Goal: Navigation & Orientation: Find specific page/section

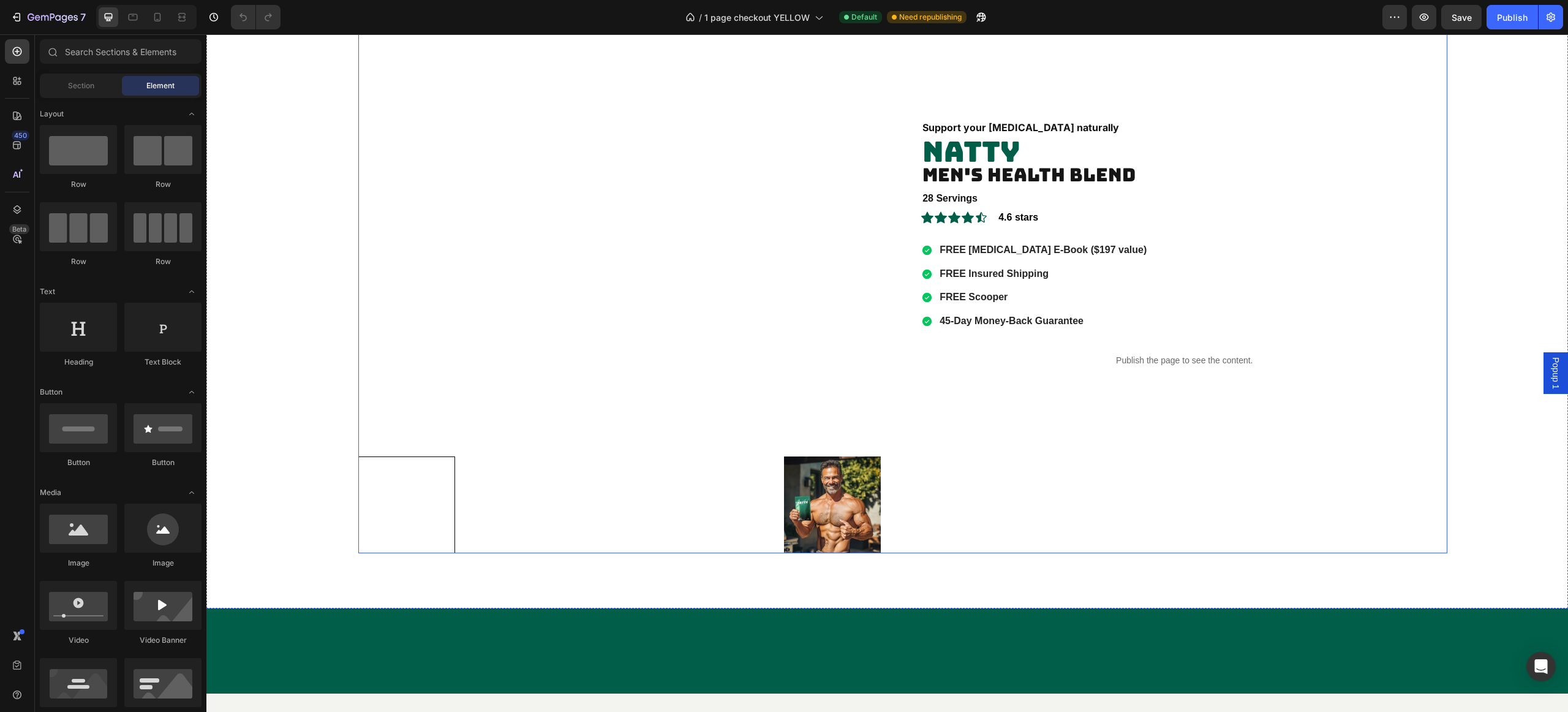
scroll to position [2024, 0]
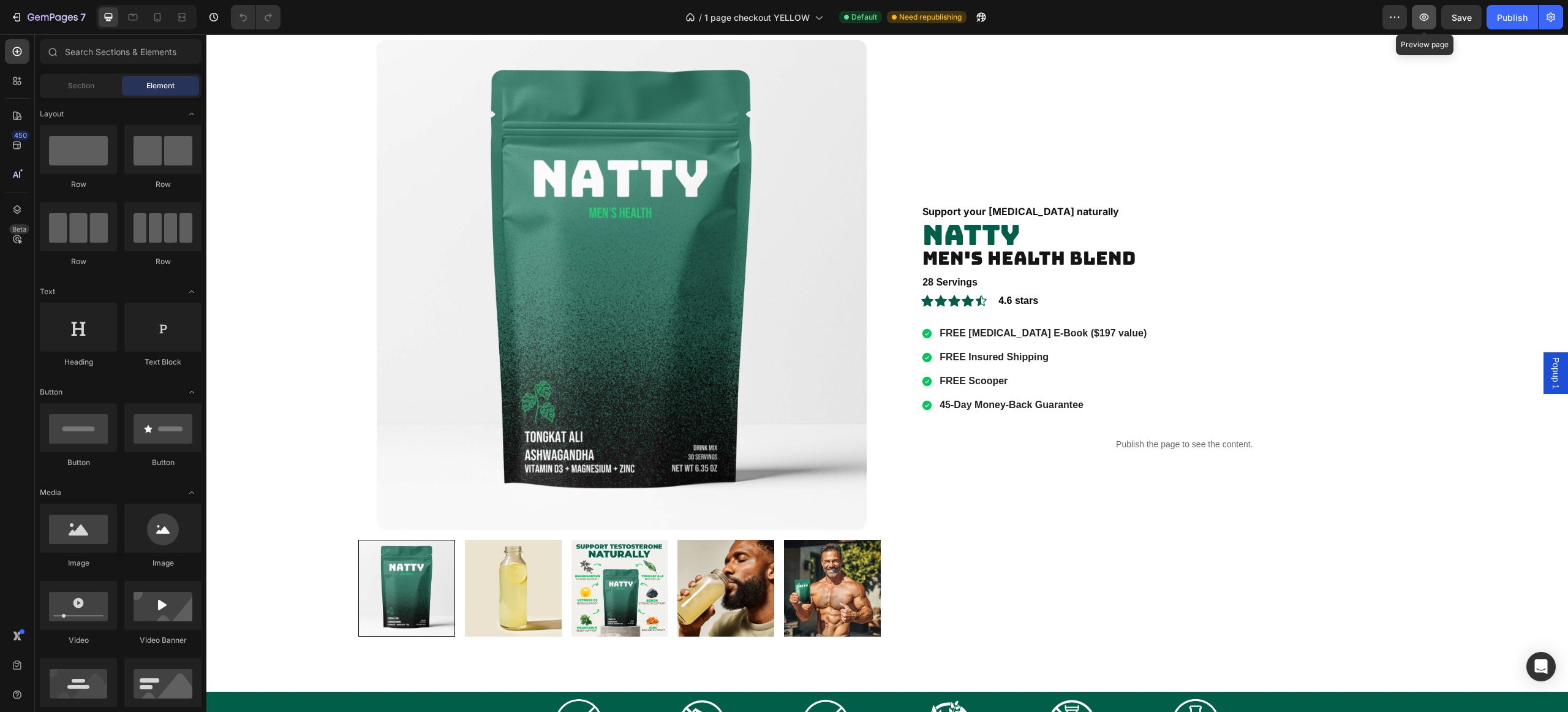
click at [1418, 17] on icon "button" at bounding box center [1424, 17] width 12 height 12
click at [1423, 18] on icon "button" at bounding box center [1425, 17] width 10 height 7
click at [28, 15] on icon "button" at bounding box center [53, 18] width 50 height 10
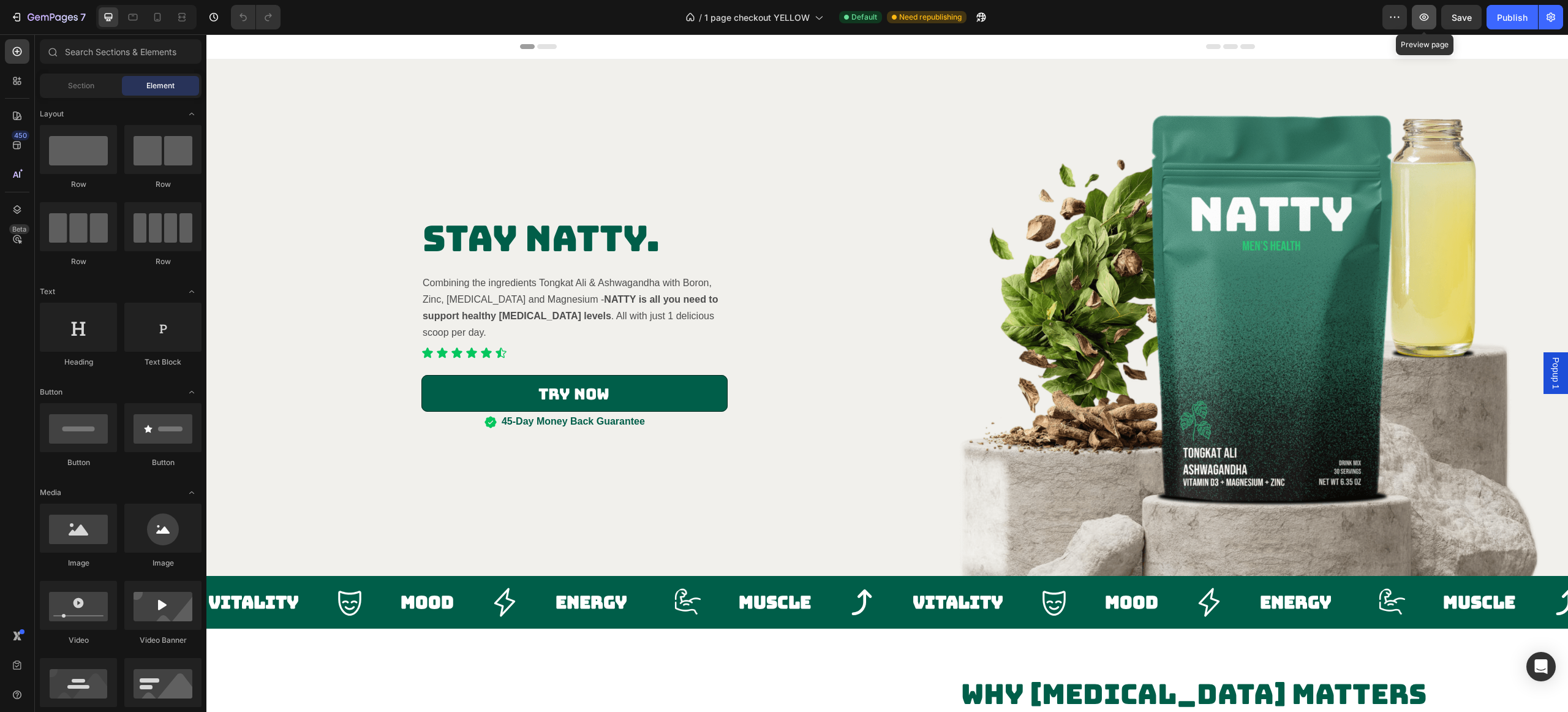
click at [1427, 15] on icon "button" at bounding box center [1425, 17] width 10 height 7
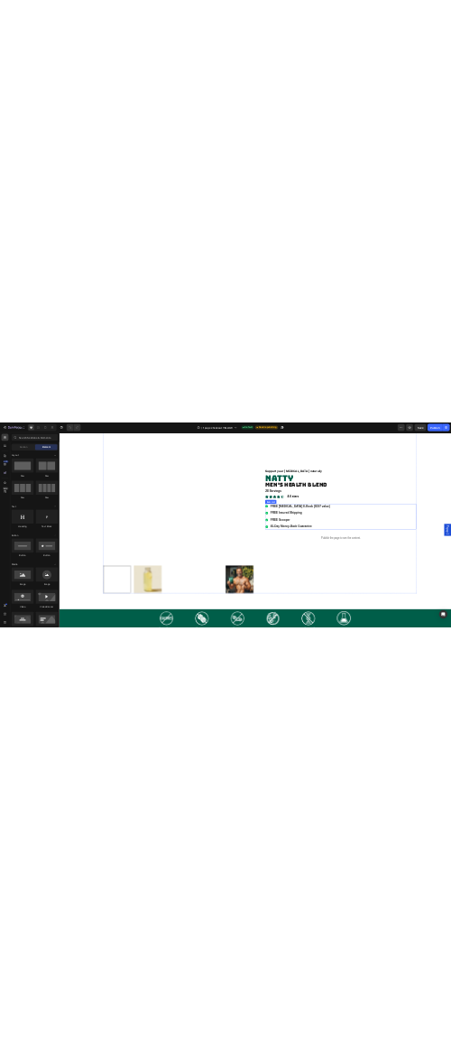
scroll to position [3048, 0]
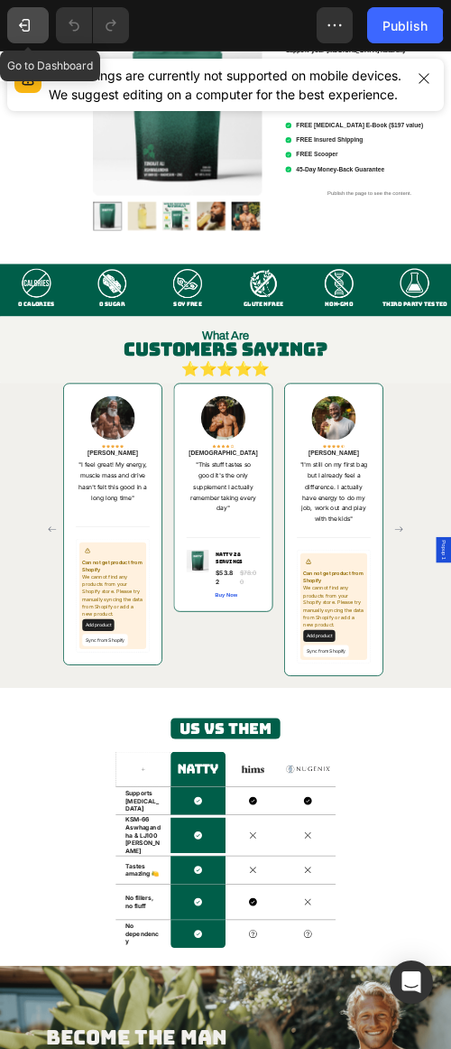
click at [23, 18] on icon "button" at bounding box center [24, 25] width 18 height 18
